Goal: Task Accomplishment & Management: Use online tool/utility

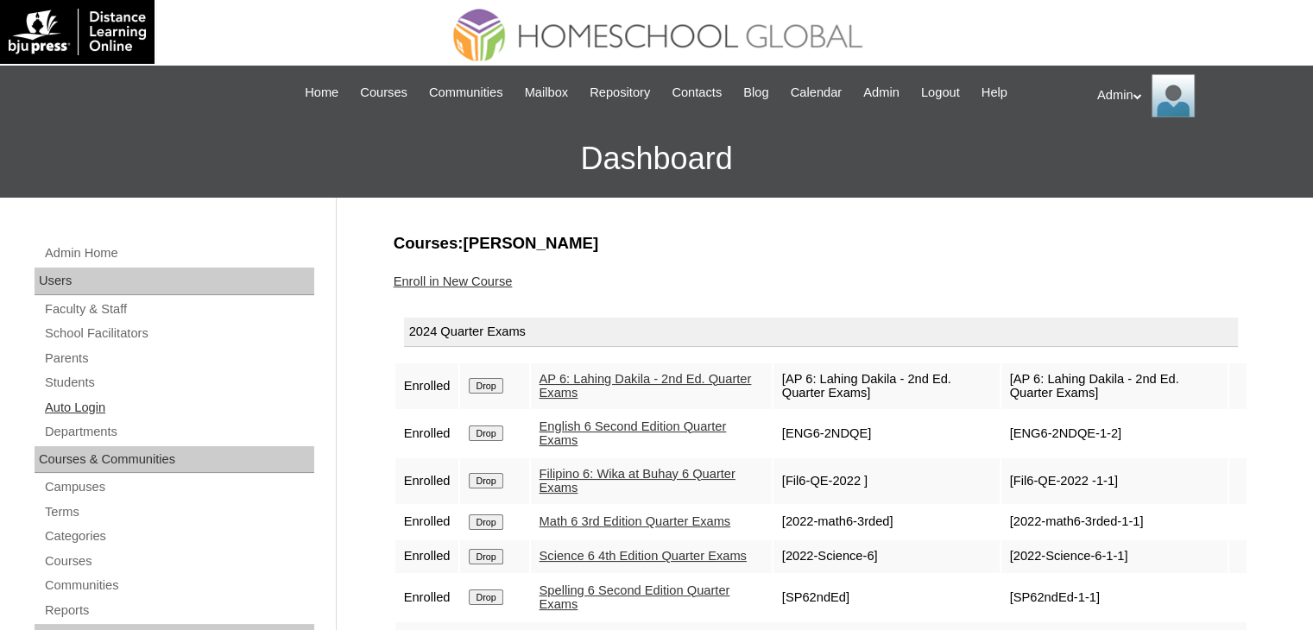
click at [98, 403] on link "Auto Login" at bounding box center [178, 408] width 271 height 22
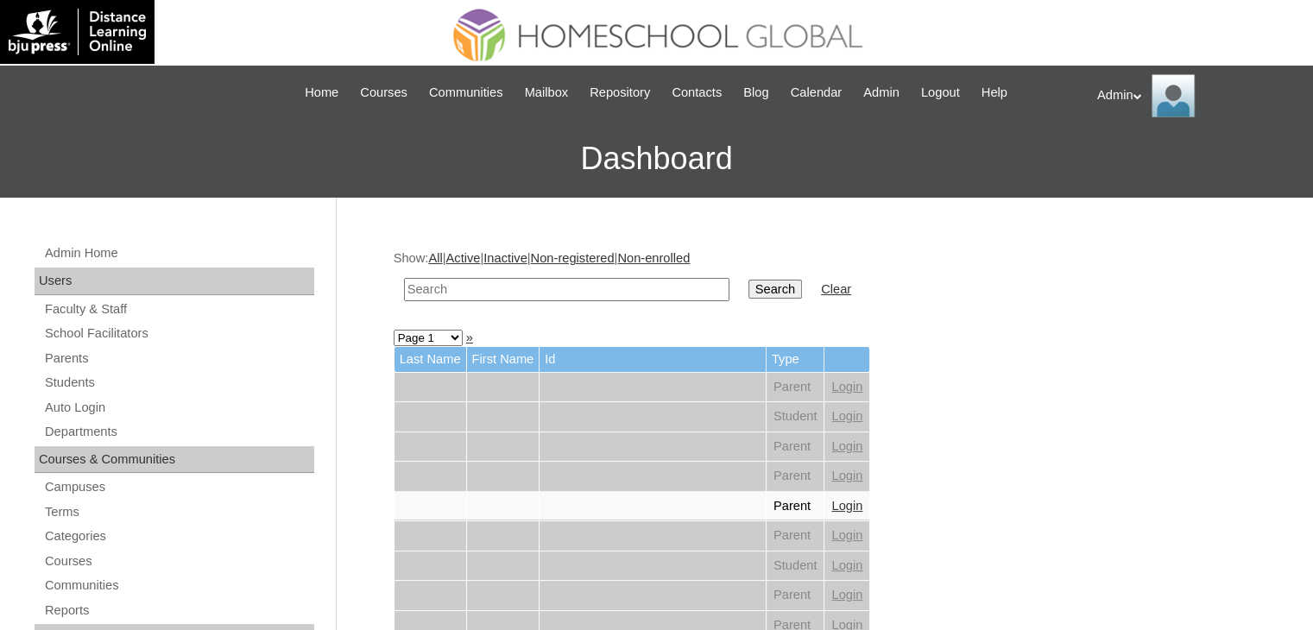
click at [502, 294] on input "text" at bounding box center [567, 289] width 326 height 23
type input "[PERSON_NAME]"
click at [749, 284] on input "Search" at bounding box center [776, 289] width 54 height 19
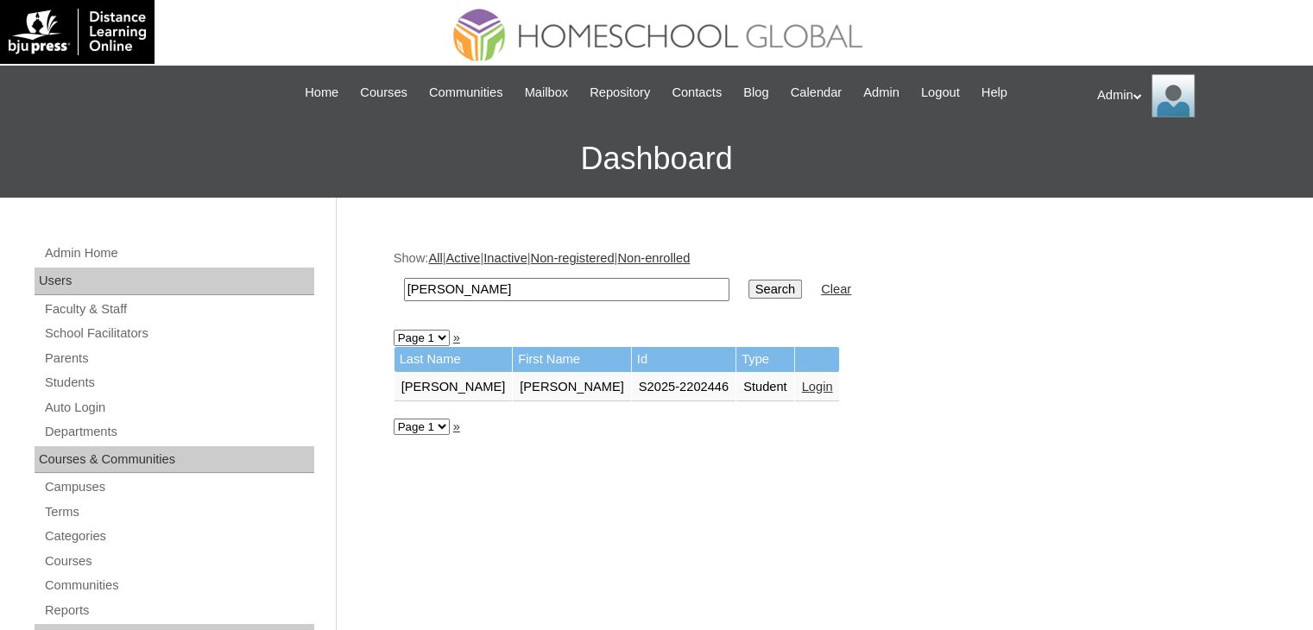
click at [802, 382] on link "Login" at bounding box center [817, 387] width 31 height 14
